Goal: Check status: Check status

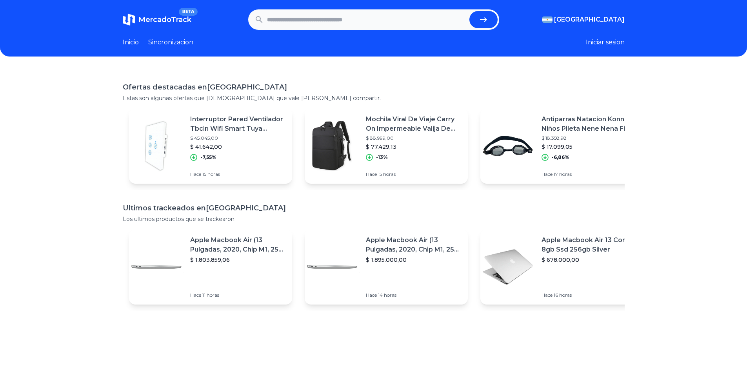
click at [349, 21] on input "text" at bounding box center [366, 19] width 199 height 17
type input "**********"
click at [469, 11] on button "submit" at bounding box center [483, 19] width 28 height 17
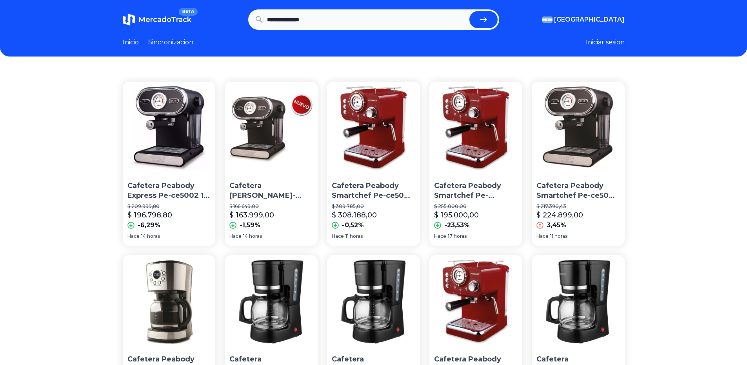
click at [384, 186] on p "Cafetera Peabody Smartchef Pe-ce5003 Roja 220v" at bounding box center [374, 191] width 84 height 20
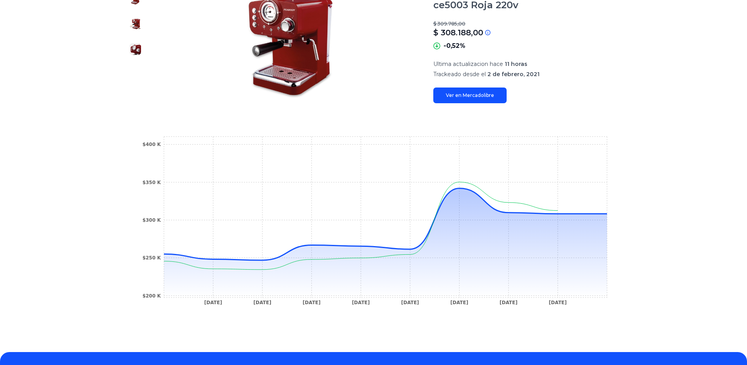
scroll to position [118, 0]
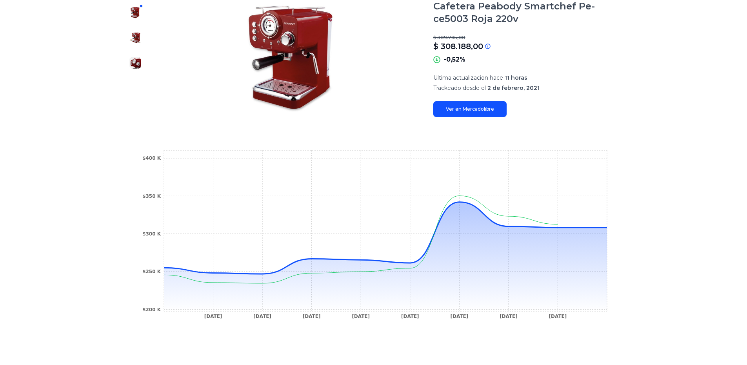
type input "**********"
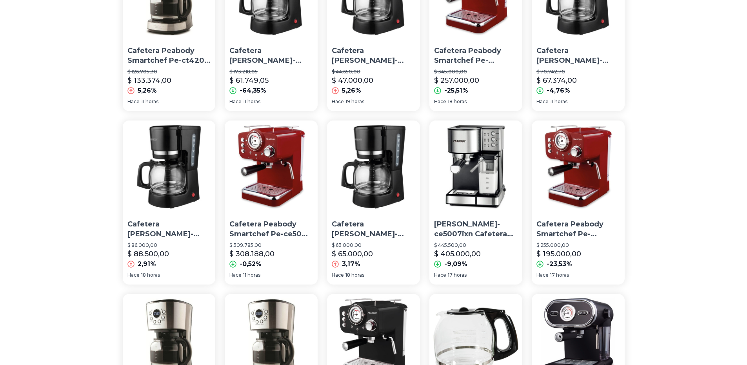
scroll to position [314, 0]
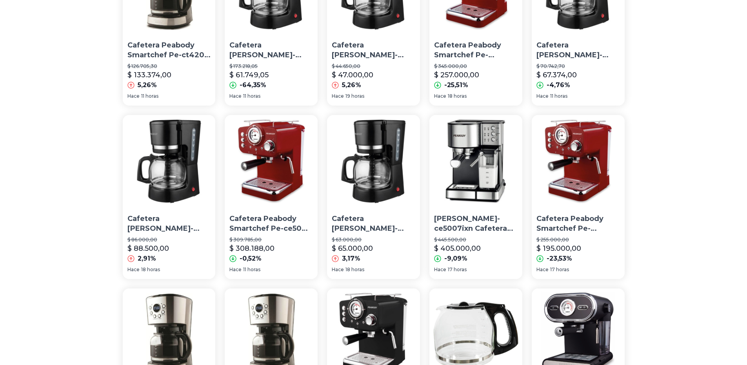
click at [481, 228] on p "[PERSON_NAME]-ce5007ixn Cafetera Express Doble Caldera P2" at bounding box center [476, 224] width 84 height 20
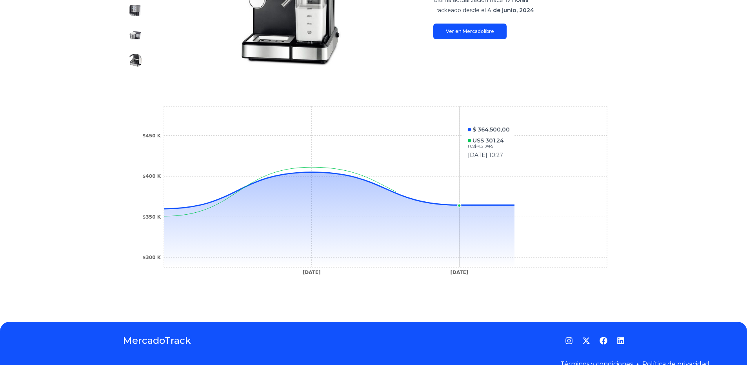
scroll to position [196, 0]
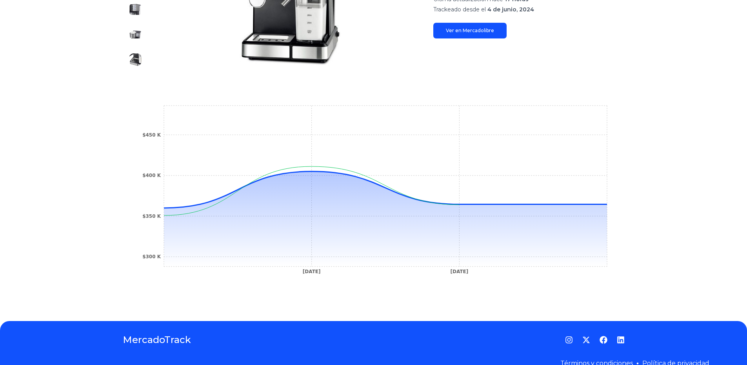
click at [88, 152] on div "Trackings [PERSON_NAME]-ce5007ixn Cafetera Express Doble Caldera P2 $ 445.500,0…" at bounding box center [373, 90] width 747 height 435
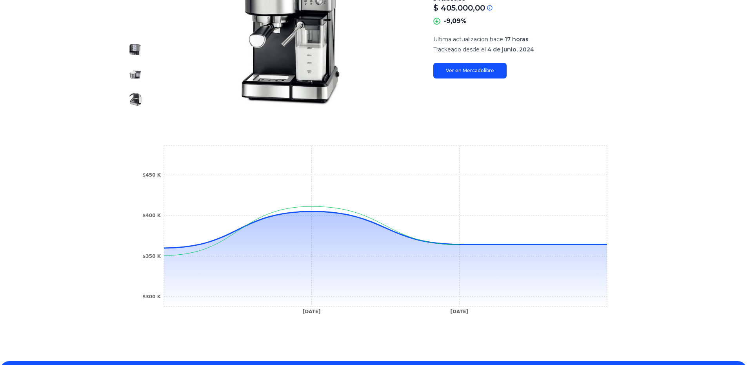
scroll to position [157, 0]
